Goal: Task Accomplishment & Management: Use online tool/utility

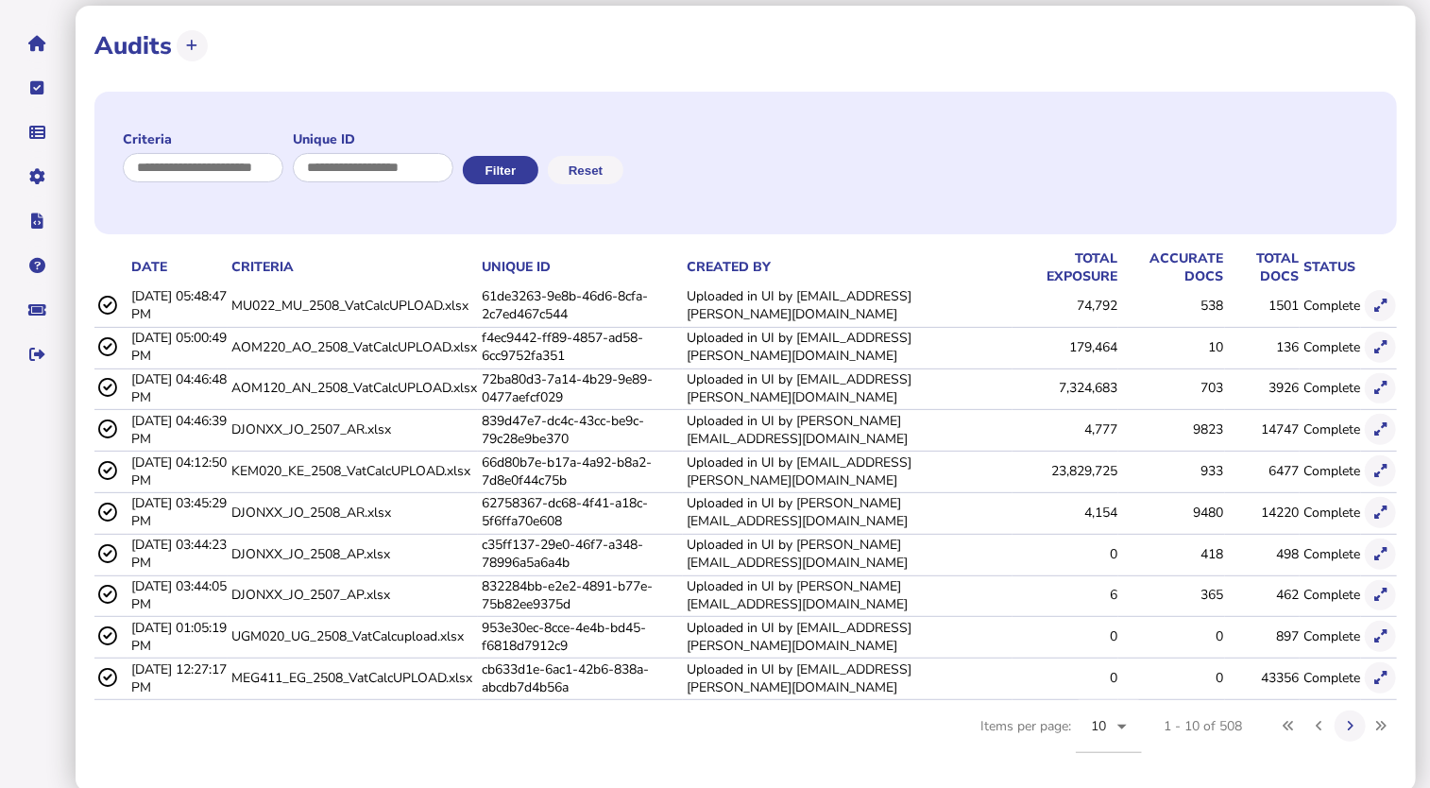
scroll to position [103, 0]
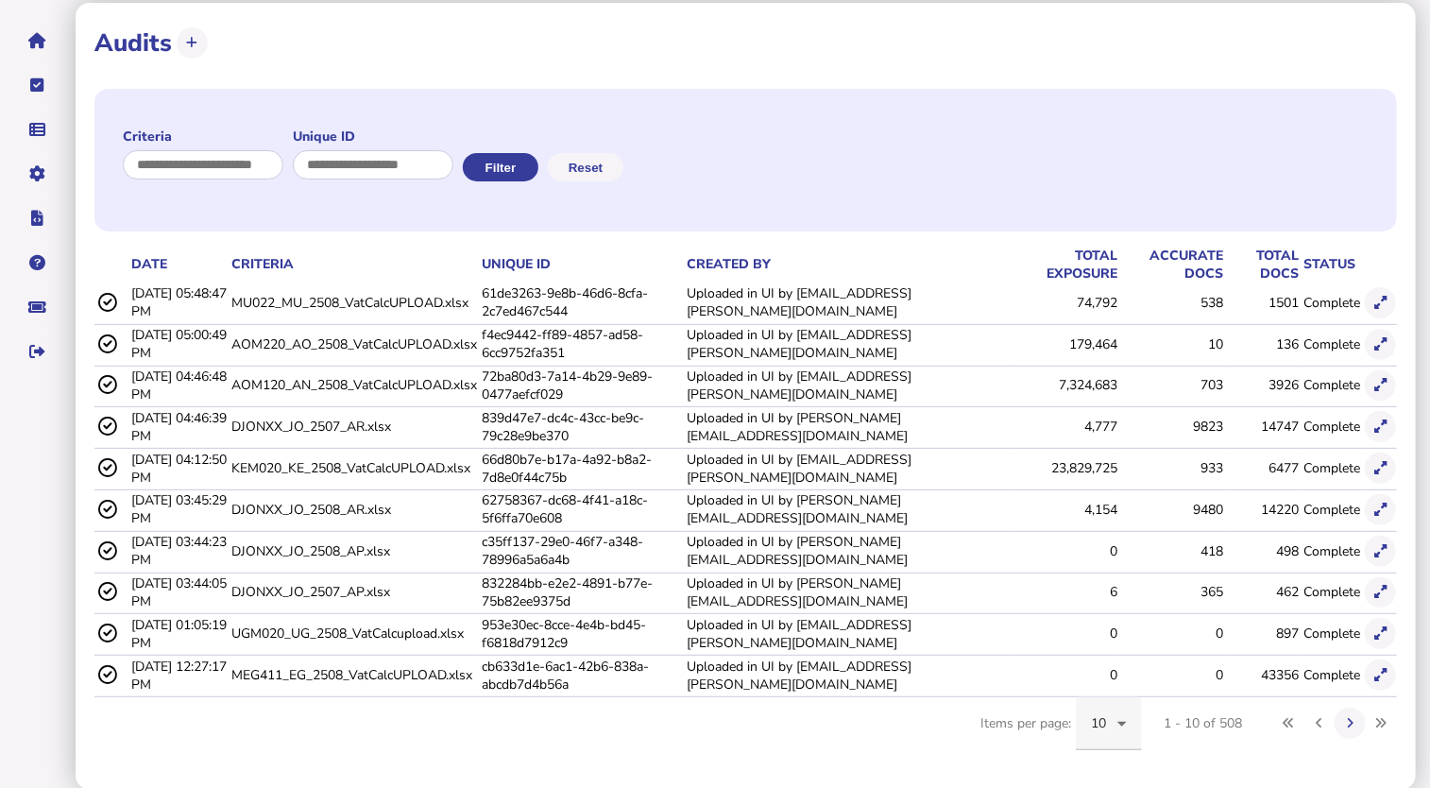
click at [1126, 718] on icon at bounding box center [1122, 723] width 23 height 23
click at [1092, 653] on mat-option "100" at bounding box center [1109, 664] width 66 height 45
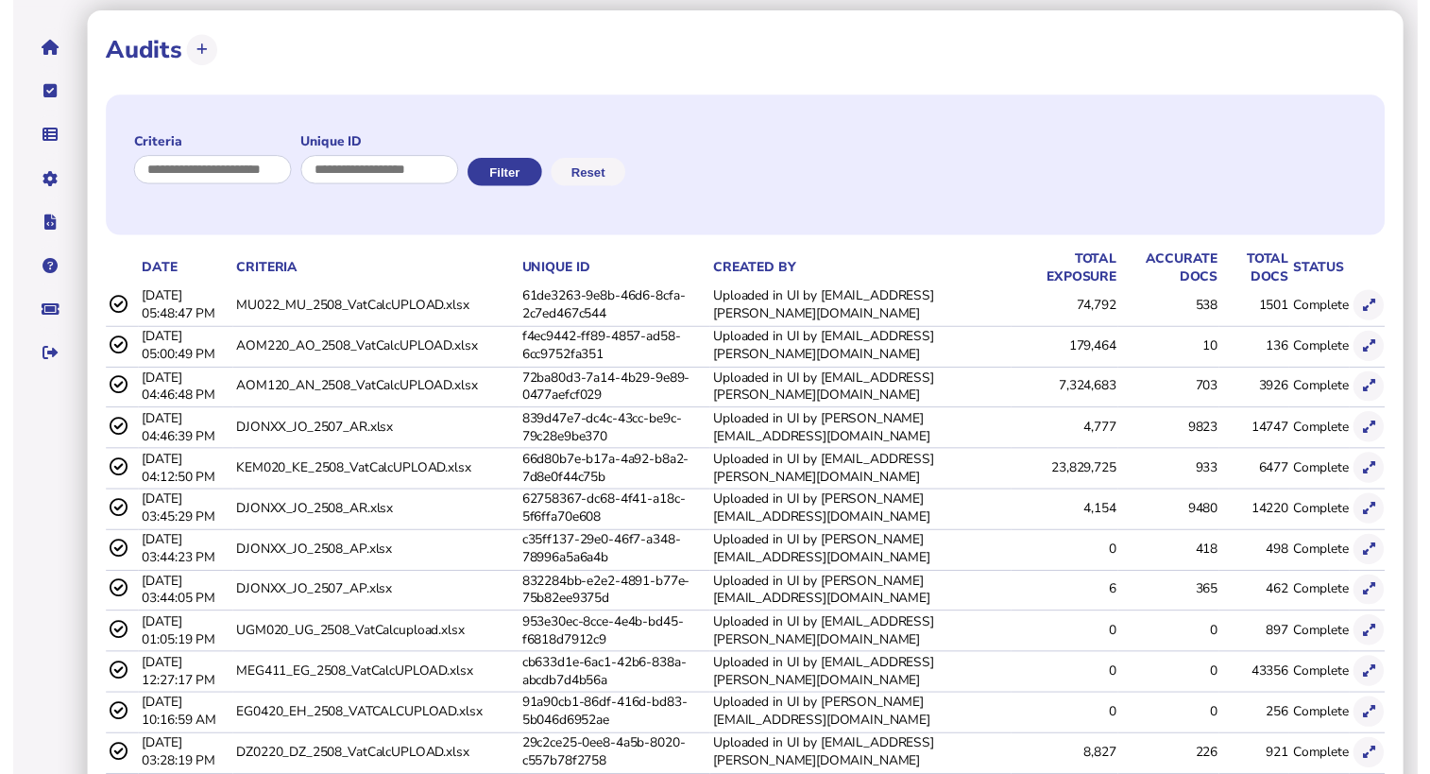
scroll to position [0, 0]
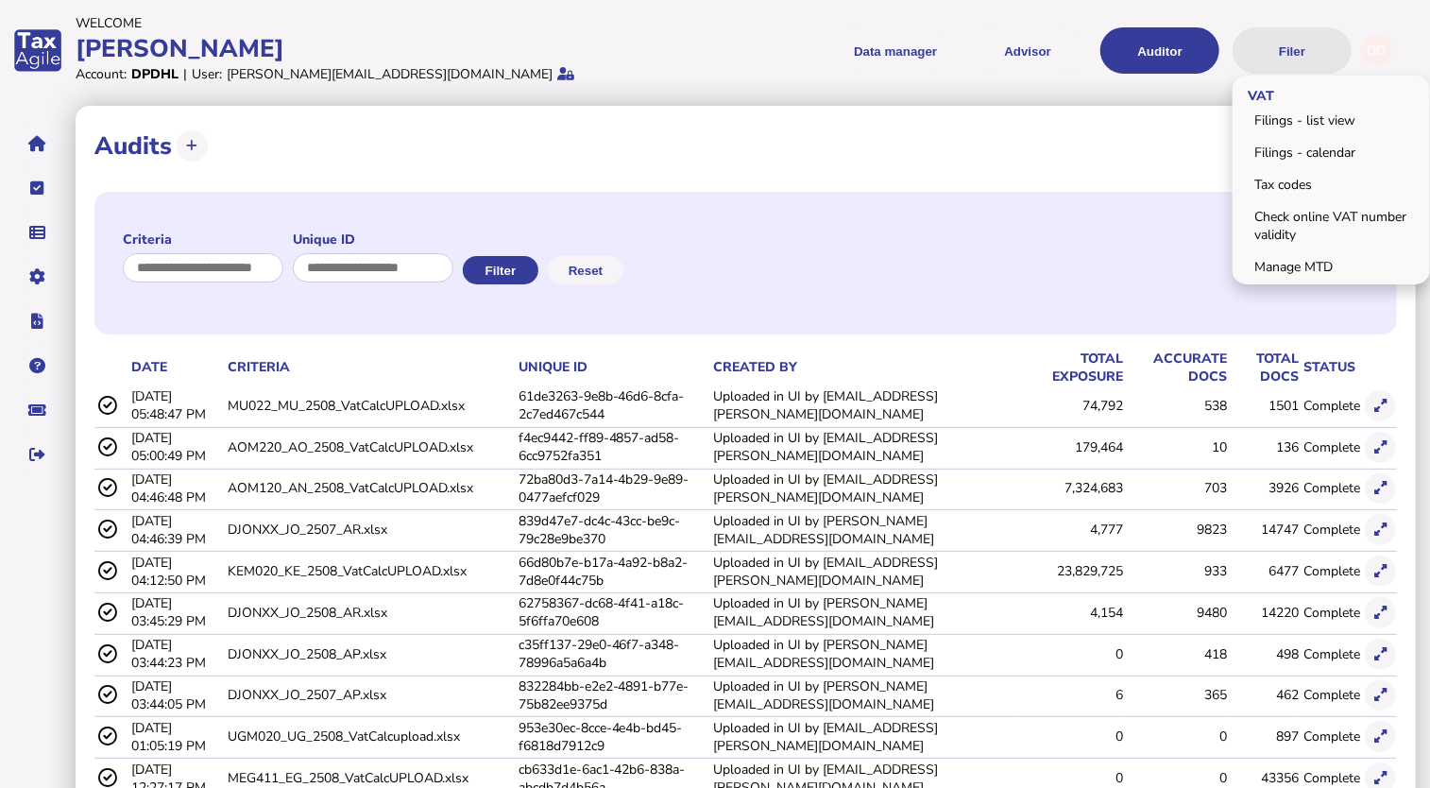
click at [1300, 43] on button "Filer" at bounding box center [1292, 50] width 119 height 46
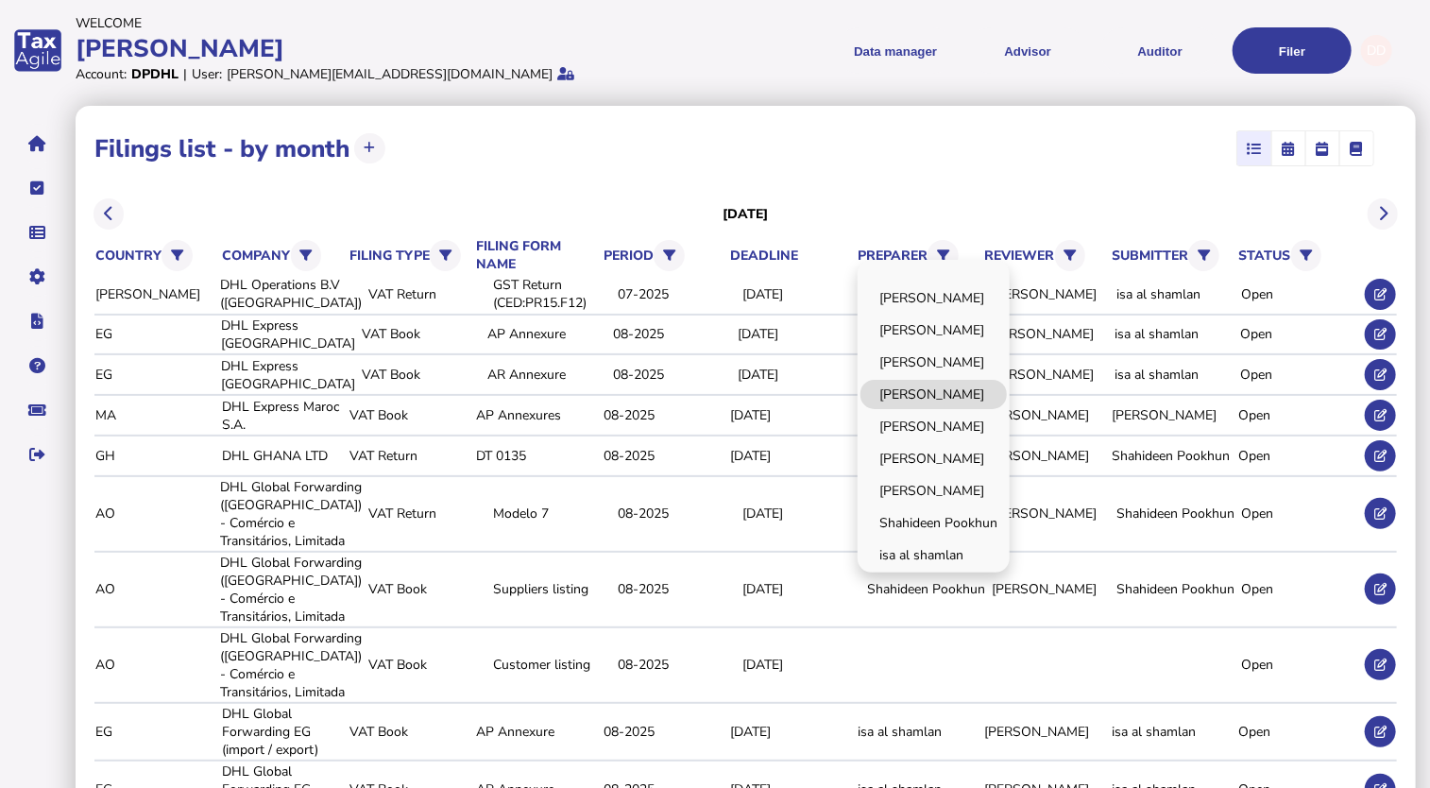
click at [956, 400] on link "[PERSON_NAME]" at bounding box center [934, 394] width 146 height 29
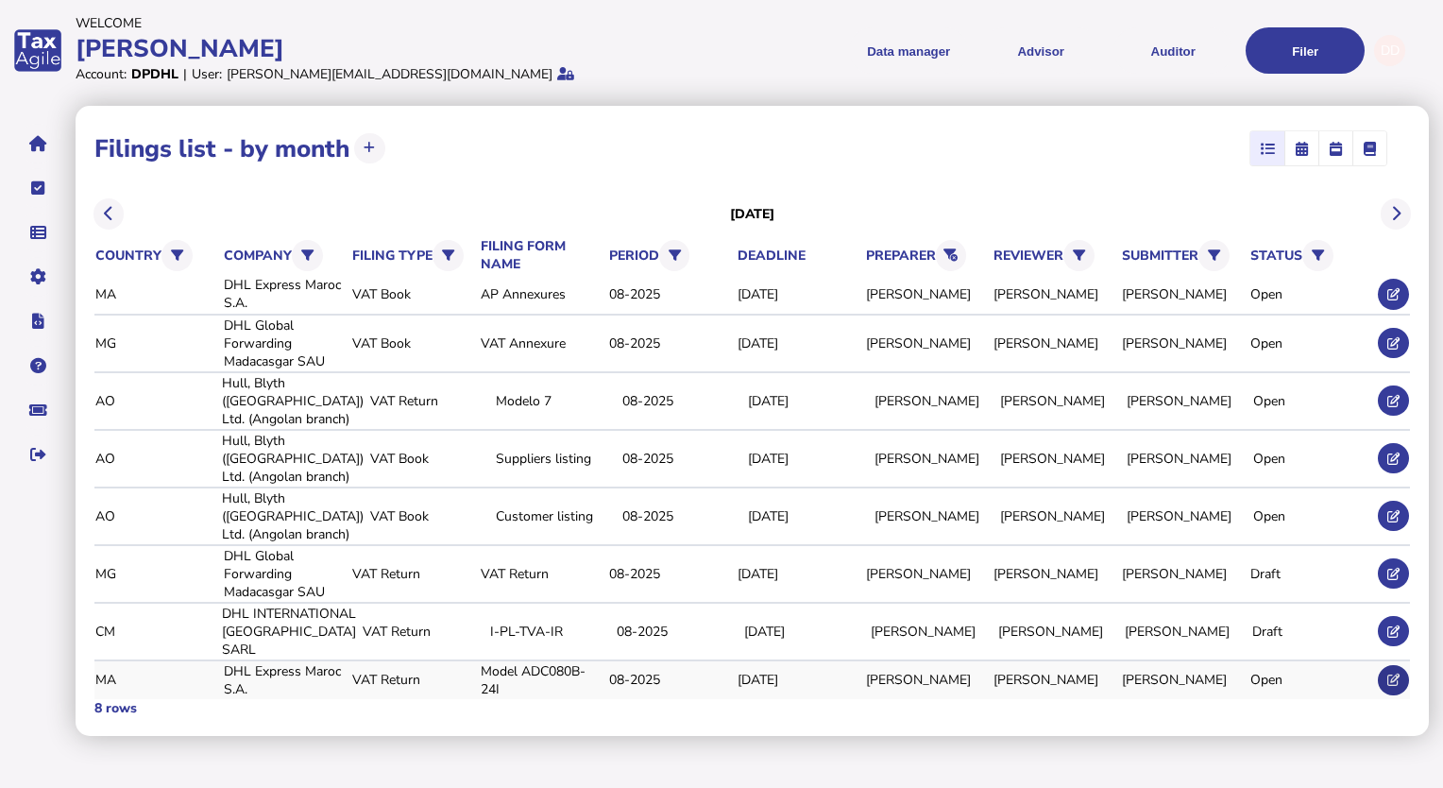
click at [1393, 684] on icon at bounding box center [1394, 680] width 12 height 12
